Goal: Use online tool/utility: Utilize a website feature to perform a specific function

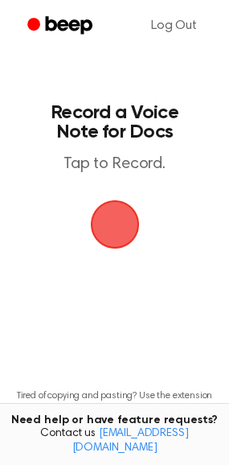
click at [105, 226] on span "button" at bounding box center [114, 223] width 89 height 89
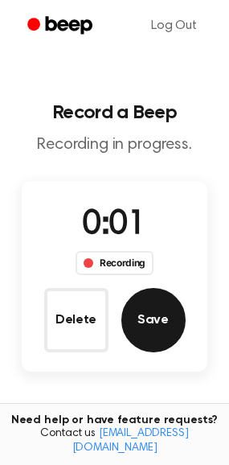
click at [165, 331] on button "Save" at bounding box center [154, 320] width 64 height 64
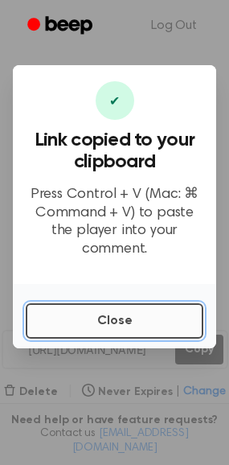
click at [142, 307] on button "Close" at bounding box center [115, 320] width 178 height 35
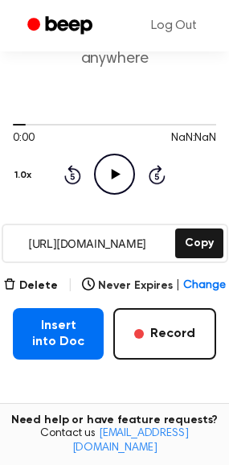
scroll to position [109, 0]
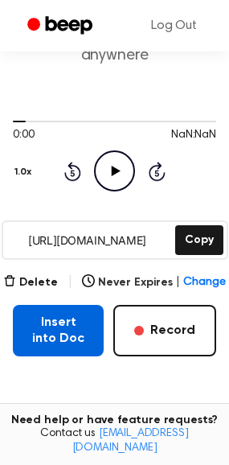
click at [80, 341] on button "Insert into Doc" at bounding box center [58, 331] width 91 height 52
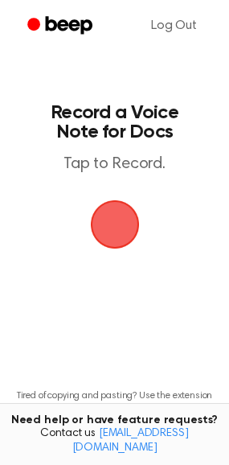
click at [112, 220] on span "button" at bounding box center [114, 225] width 75 height 75
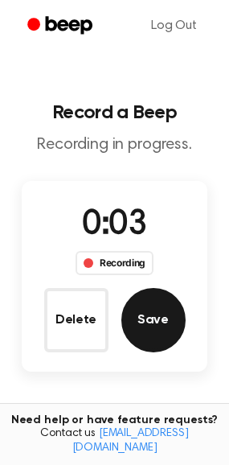
click at [147, 313] on button "Save" at bounding box center [154, 320] width 64 height 64
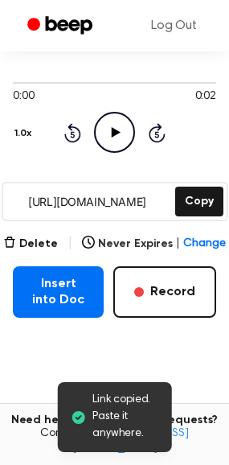
scroll to position [182, 0]
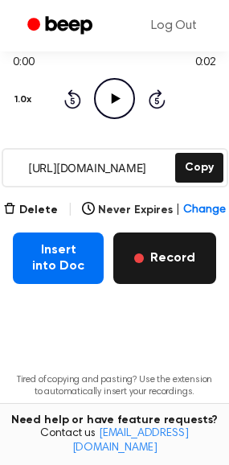
click at [178, 253] on button "Record" at bounding box center [164, 259] width 103 height 52
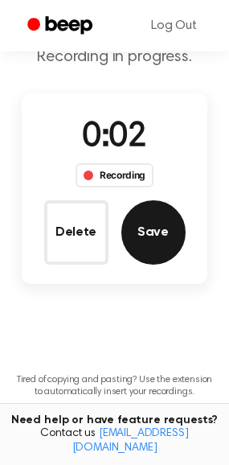
click at [151, 223] on button "Save" at bounding box center [154, 232] width 64 height 64
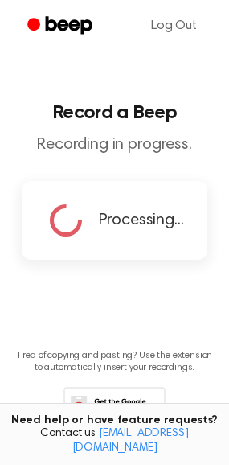
scroll to position [155, 0]
